Goal: Task Accomplishment & Management: Use online tool/utility

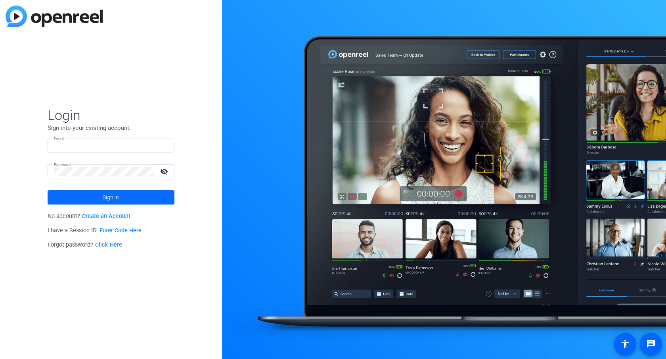
type input "[PERSON_NAME][EMAIL_ADDRESS][PERSON_NAME][DOMAIN_NAME]"
click at [90, 194] on span at bounding box center [111, 197] width 127 height 19
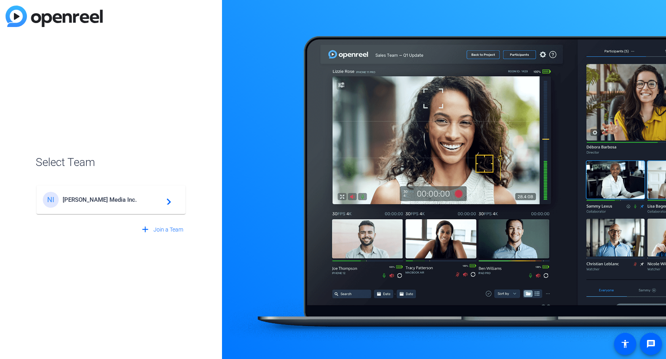
click at [90, 194] on div "NI Newcom Media Inc. navigate_next" at bounding box center [111, 200] width 136 height 16
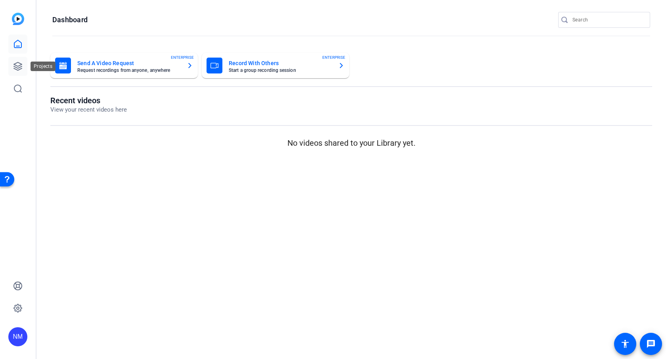
click at [25, 59] on link at bounding box center [17, 66] width 19 height 19
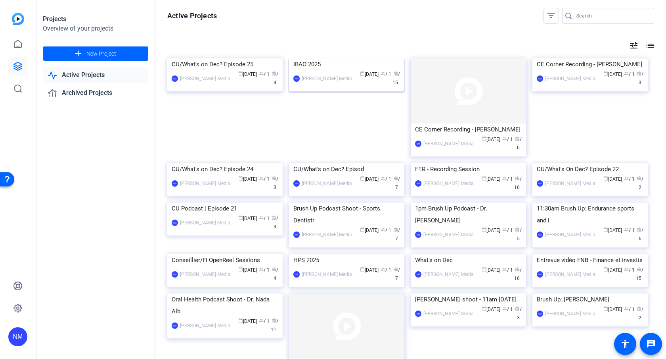
click at [342, 58] on img at bounding box center [346, 58] width 115 height 0
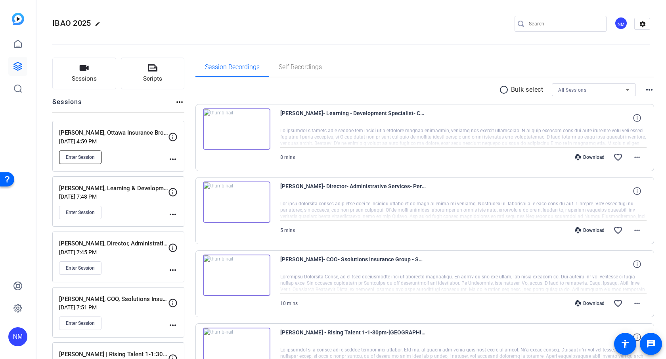
click at [94, 159] on span "Enter Session" at bounding box center [80, 157] width 29 height 6
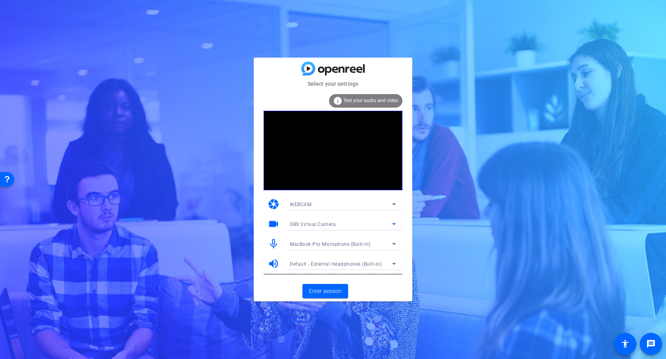
click at [393, 221] on icon at bounding box center [394, 224] width 10 height 10
click at [366, 256] on span "FaceTime HD Camera (Built-in) (05ac:8514)" at bounding box center [340, 252] width 100 height 10
click at [340, 289] on span "Enter session" at bounding box center [325, 291] width 33 height 8
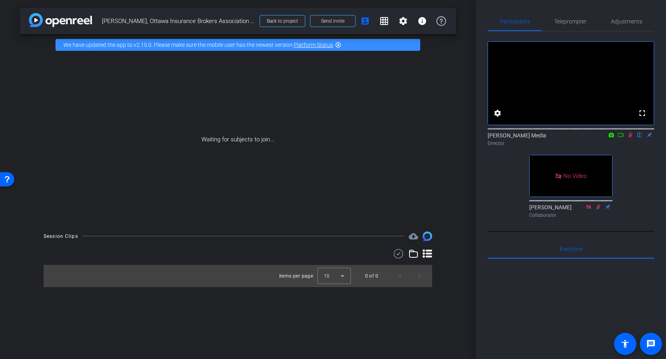
click at [634, 147] on div "Director" at bounding box center [571, 143] width 167 height 7
click at [632, 138] on icon at bounding box center [630, 135] width 6 height 6
click at [623, 137] on icon at bounding box center [621, 135] width 6 height 4
click at [631, 137] on icon at bounding box center [630, 134] width 4 height 4
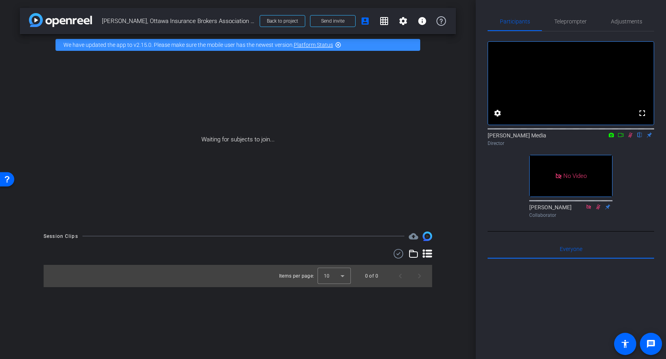
click at [625, 138] on mat-icon at bounding box center [621, 134] width 10 height 7
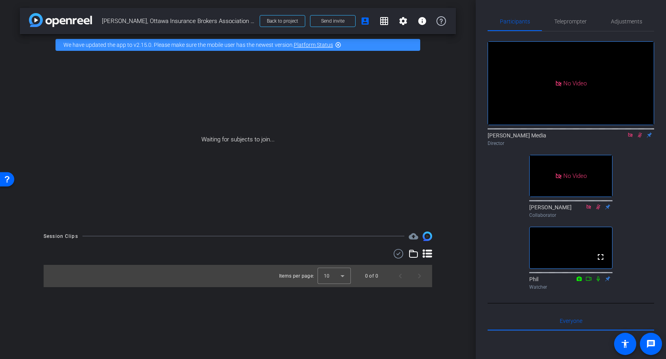
click at [631, 137] on icon at bounding box center [630, 134] width 4 height 4
click at [640, 138] on mat-icon "flip" at bounding box center [640, 134] width 10 height 7
click at [632, 138] on icon at bounding box center [631, 134] width 4 height 5
click at [632, 138] on icon at bounding box center [630, 134] width 3 height 5
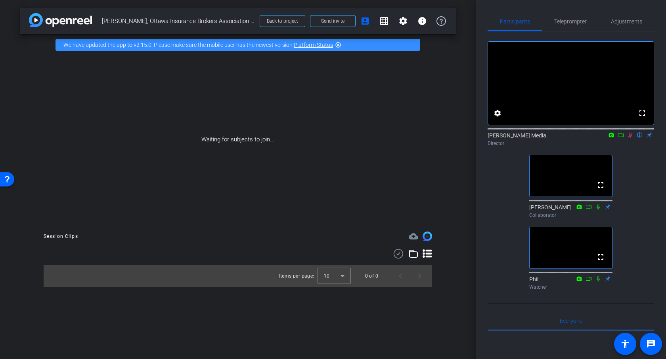
click at [632, 138] on icon at bounding box center [631, 134] width 4 height 5
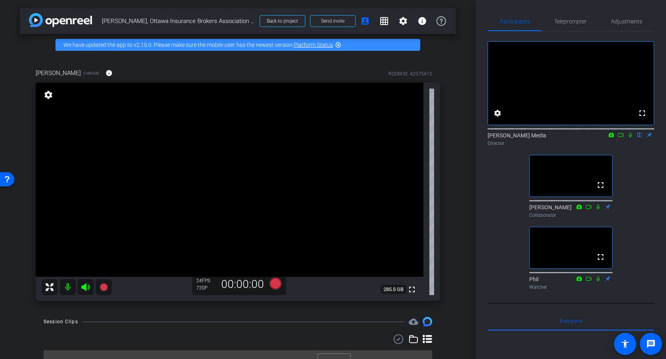
click at [47, 97] on mat-icon "settings" at bounding box center [48, 95] width 11 height 10
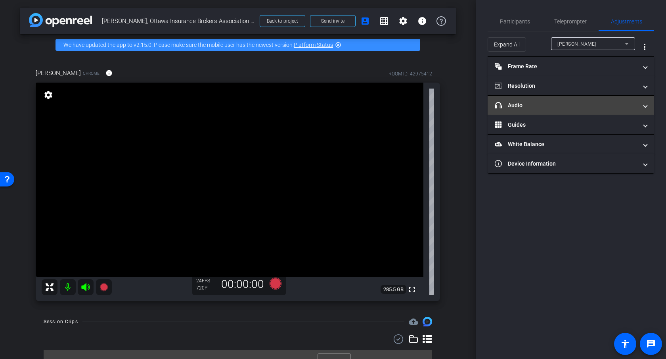
click at [639, 111] on mat-expansion-panel-header "headphone icon Audio" at bounding box center [571, 105] width 167 height 19
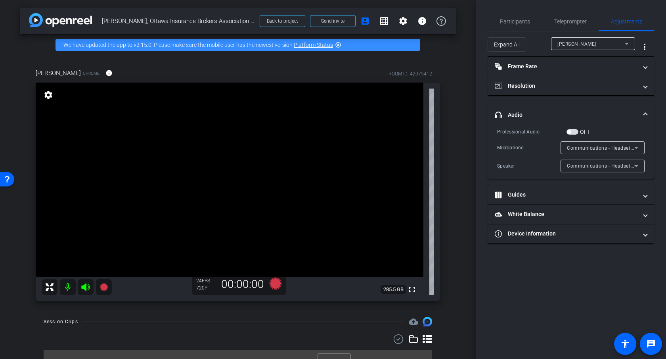
click at [633, 167] on icon at bounding box center [637, 166] width 10 height 10
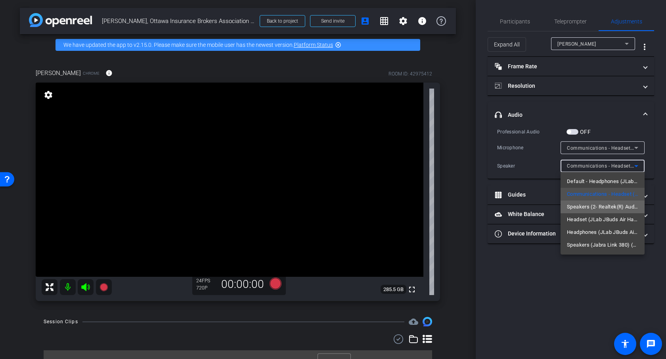
click at [616, 204] on span "Speakers (2- Realtek(R) Audio)" at bounding box center [602, 207] width 71 height 10
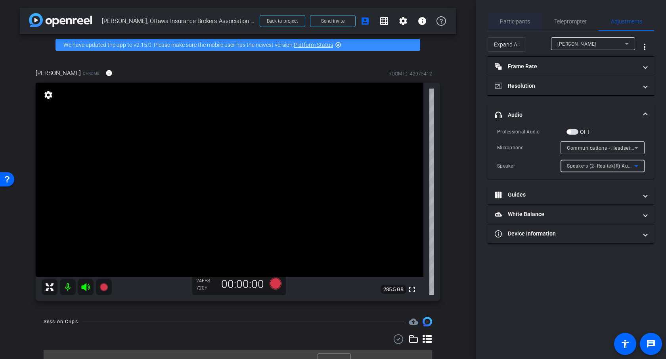
click at [522, 21] on span "Participants" at bounding box center [515, 22] width 30 height 6
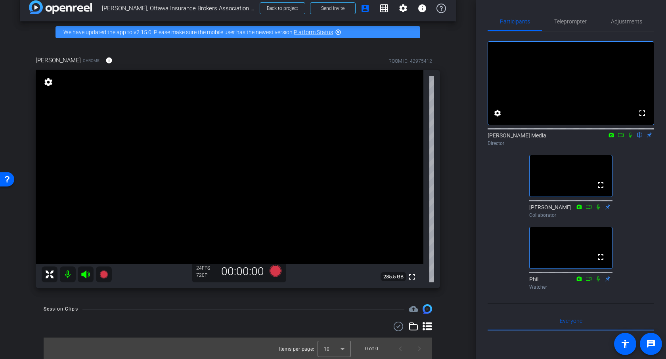
scroll to position [13, 0]
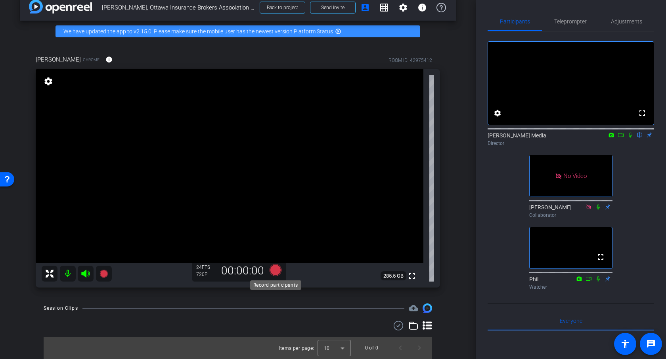
click at [277, 270] on icon at bounding box center [276, 270] width 12 height 12
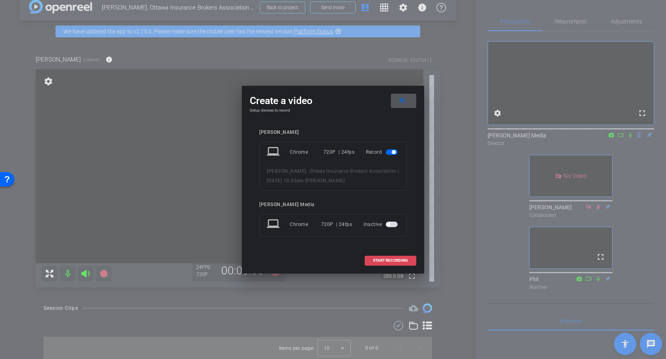
click at [387, 262] on span "START RECORDING" at bounding box center [390, 260] width 35 height 4
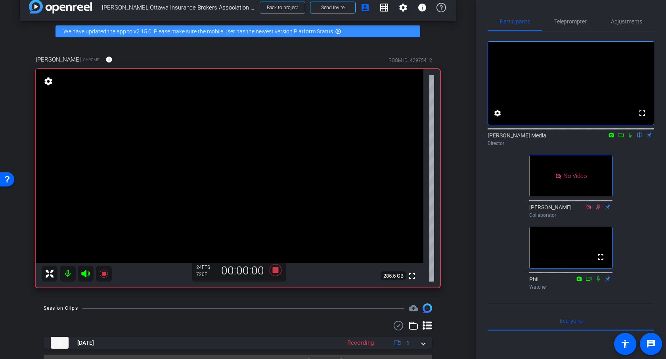
click at [621, 138] on icon at bounding box center [621, 135] width 6 height 6
click at [640, 138] on icon at bounding box center [640, 135] width 6 height 6
click at [275, 272] on icon at bounding box center [276, 270] width 12 height 12
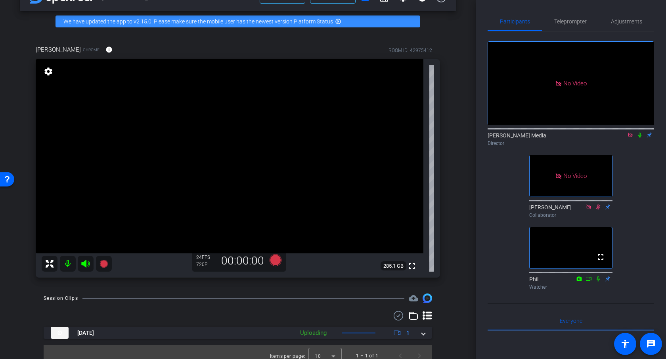
scroll to position [31, 0]
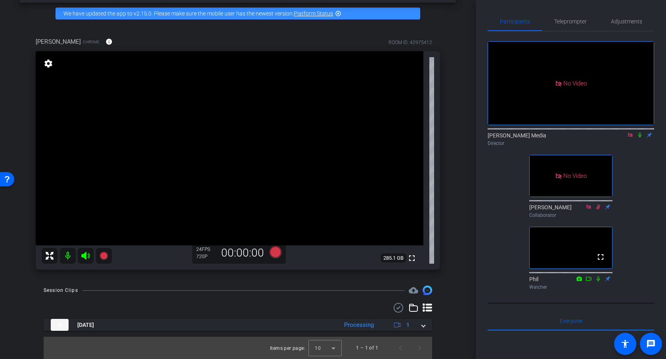
click at [627, 138] on icon at bounding box center [630, 135] width 6 height 6
click at [622, 137] on icon at bounding box center [621, 135] width 6 height 4
click at [640, 138] on icon at bounding box center [640, 134] width 3 height 5
click at [632, 138] on icon at bounding box center [630, 135] width 6 height 6
click at [629, 138] on icon at bounding box center [631, 134] width 4 height 5
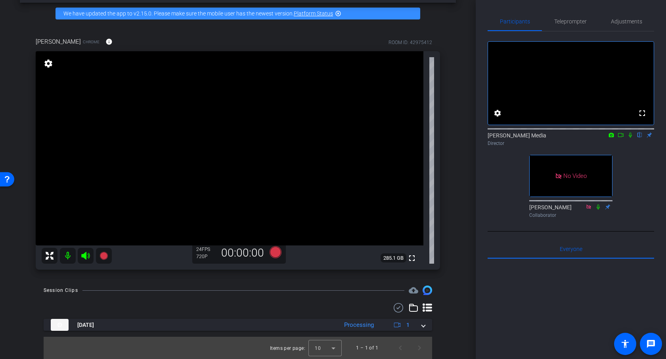
click at [623, 137] on icon at bounding box center [621, 135] width 6 height 4
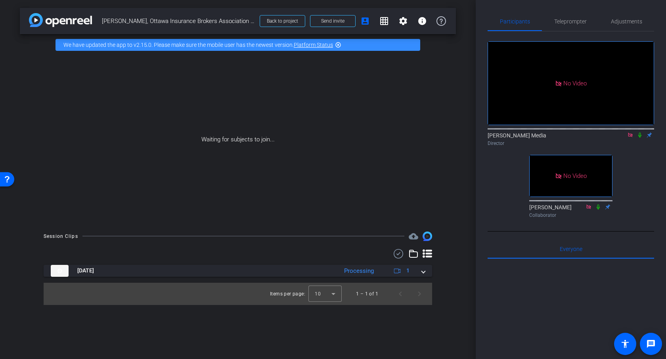
scroll to position [0, 0]
click at [641, 138] on icon at bounding box center [640, 135] width 6 height 6
click at [640, 138] on icon at bounding box center [640, 134] width 4 height 5
click at [638, 138] on icon at bounding box center [640, 135] width 6 height 6
click at [629, 138] on icon at bounding box center [630, 135] width 6 height 6
